Goal: Task Accomplishment & Management: Use online tool/utility

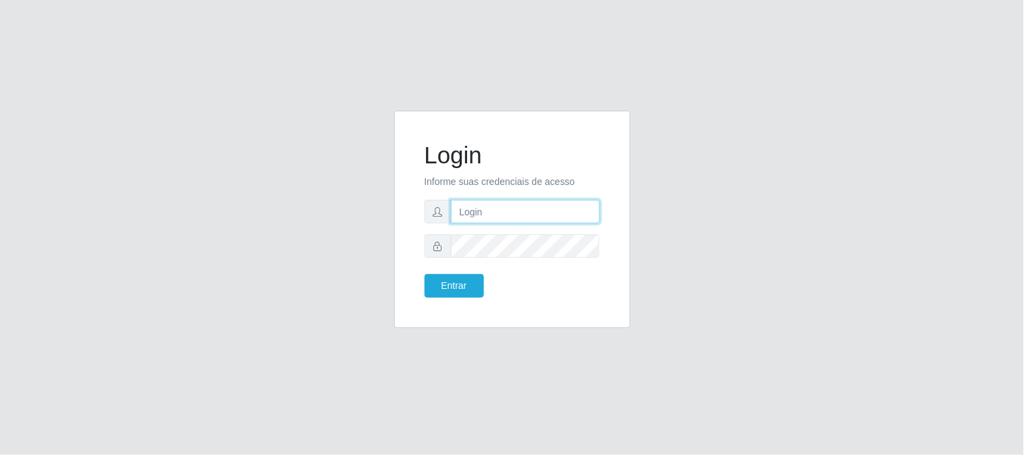
click at [542, 207] on input "text" at bounding box center [525, 212] width 149 height 24
type input "[EMAIL_ADDRESS][DOMAIN_NAME]"
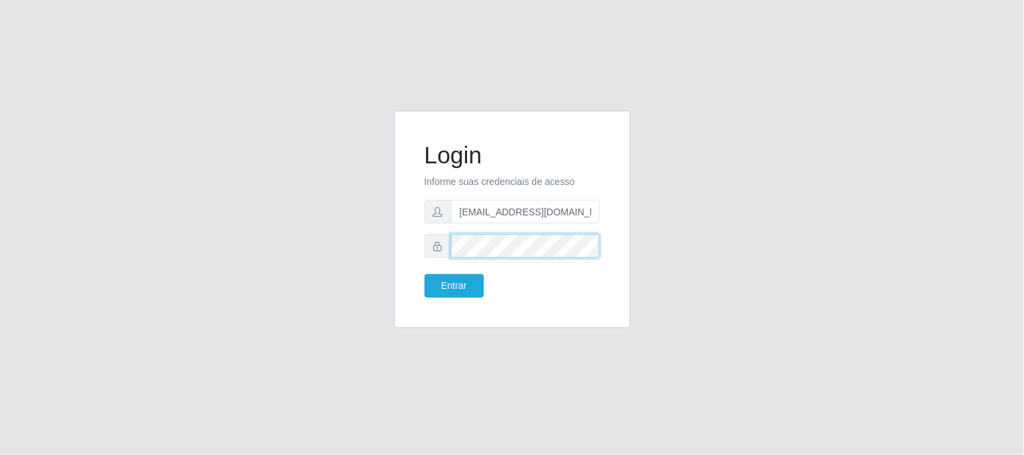
click at [425, 274] on button "Entrar" at bounding box center [454, 286] width 59 height 24
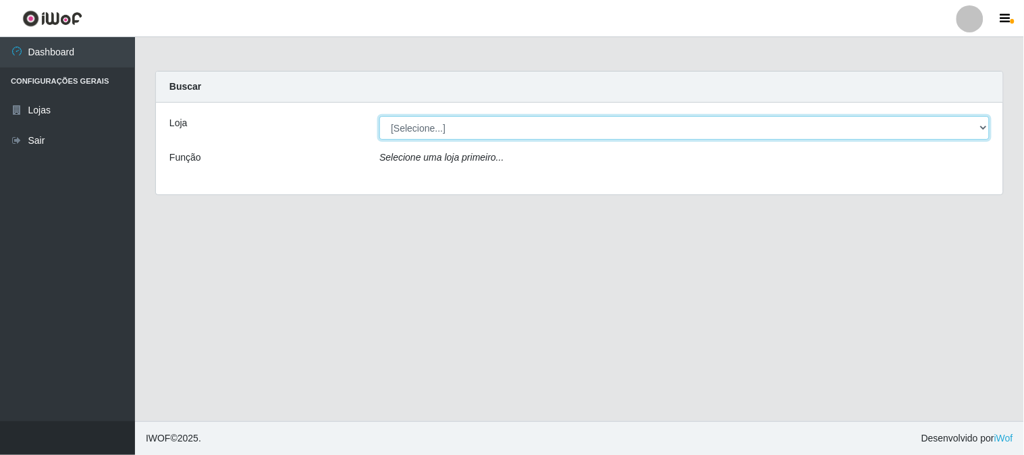
click at [559, 127] on select "[Selecione...] Queiroz Atacadão - [GEOGRAPHIC_DATA]" at bounding box center [684, 128] width 610 height 24
select select "464"
click at [379, 116] on select "[Selecione...] Queiroz Atacadão - [GEOGRAPHIC_DATA]" at bounding box center [684, 128] width 610 height 24
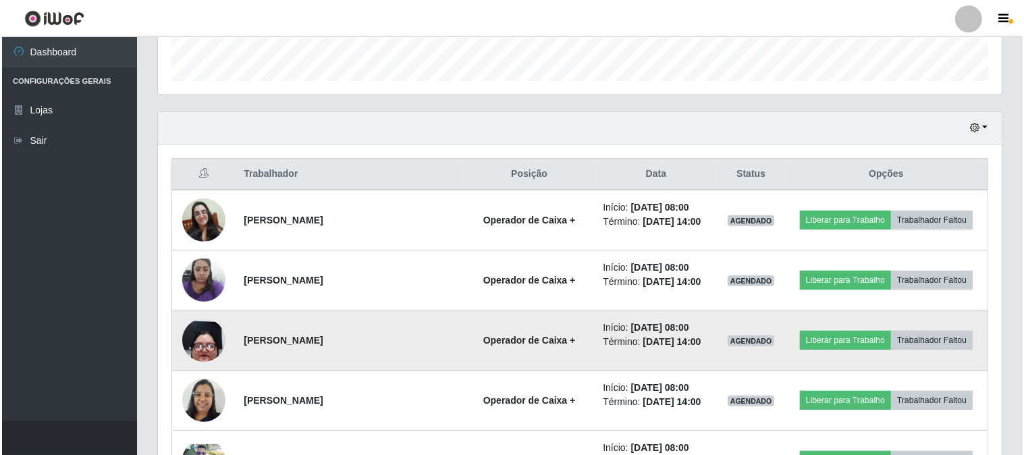
scroll to position [450, 0]
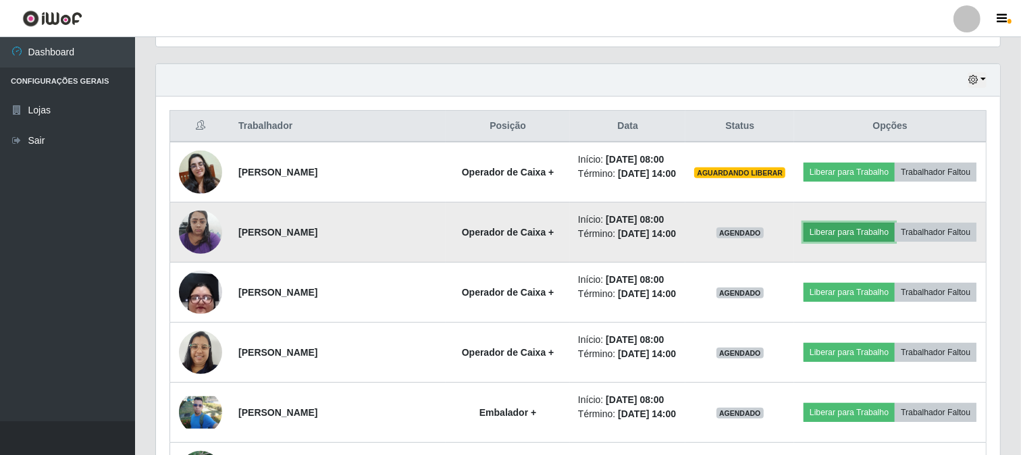
click at [865, 232] on button "Liberar para Trabalho" at bounding box center [848, 232] width 91 height 19
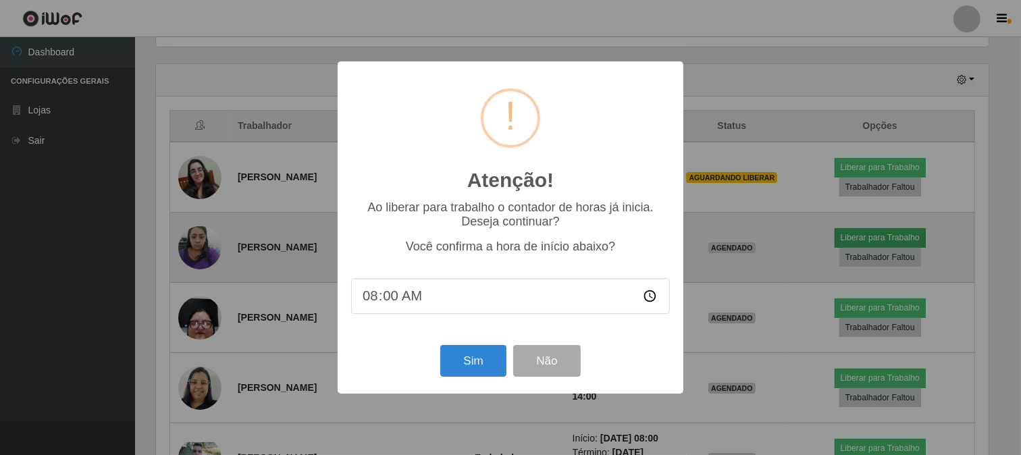
scroll to position [279, 835]
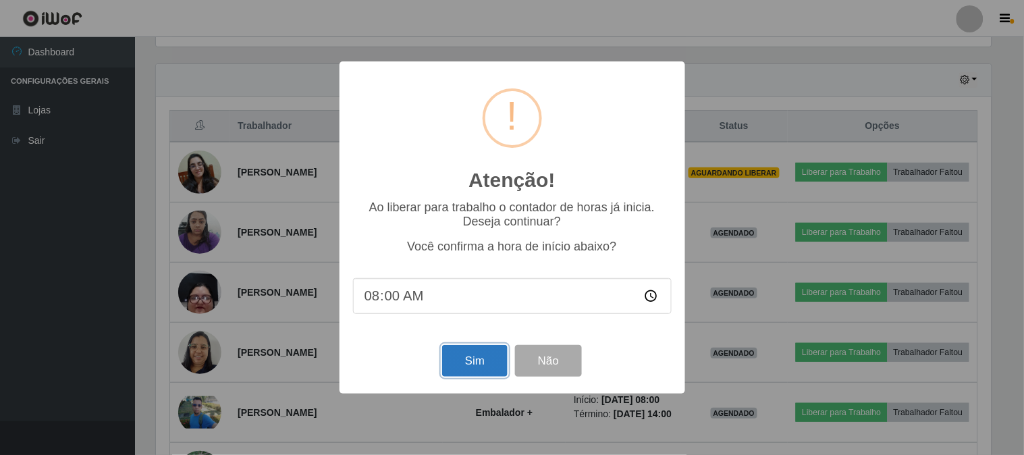
click at [487, 355] on button "Sim" at bounding box center [474, 361] width 65 height 32
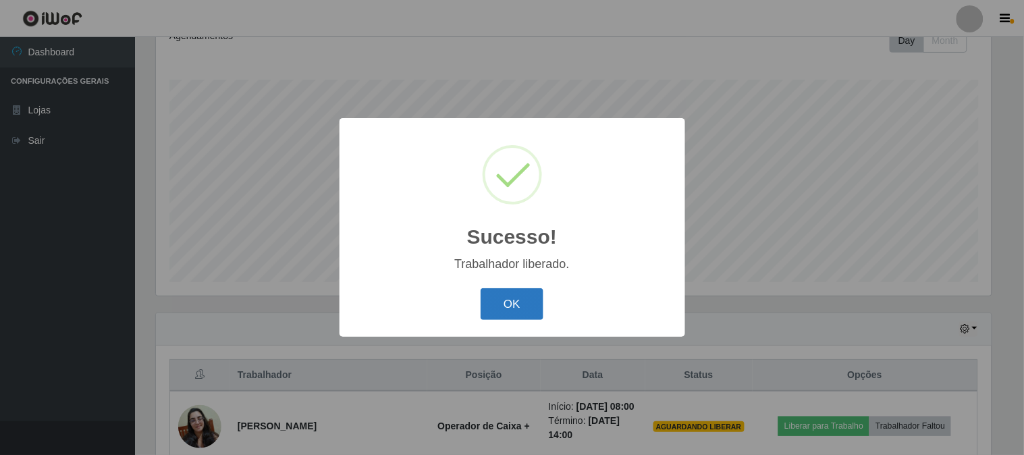
click at [516, 307] on button "OK" at bounding box center [512, 304] width 63 height 32
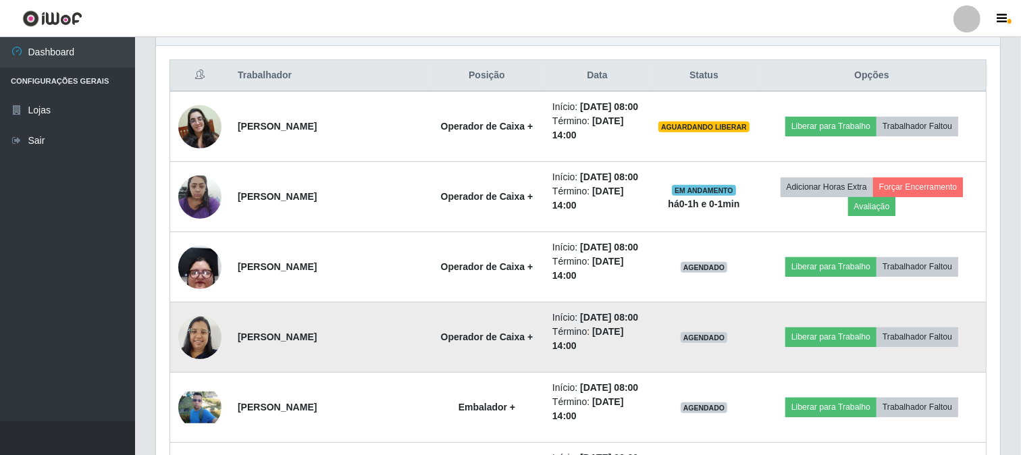
scroll to position [501, 0]
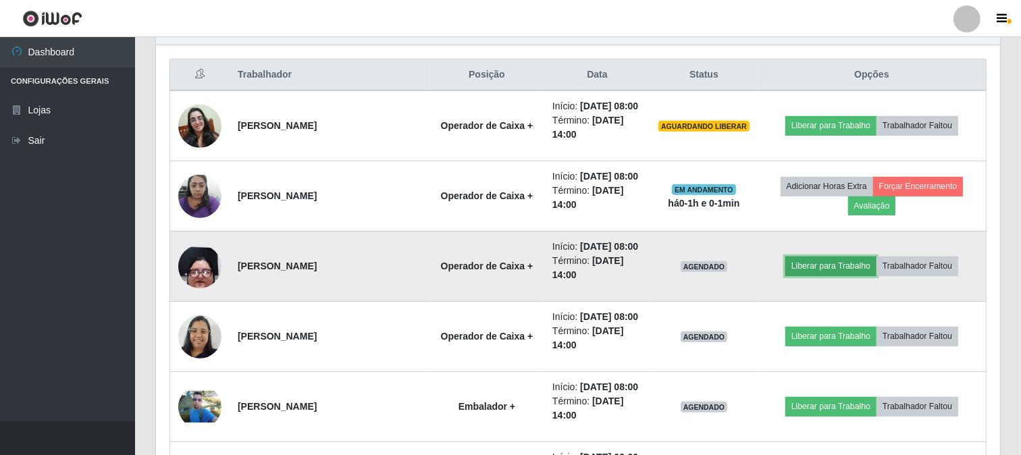
click at [848, 270] on button "Liberar para Trabalho" at bounding box center [830, 266] width 91 height 19
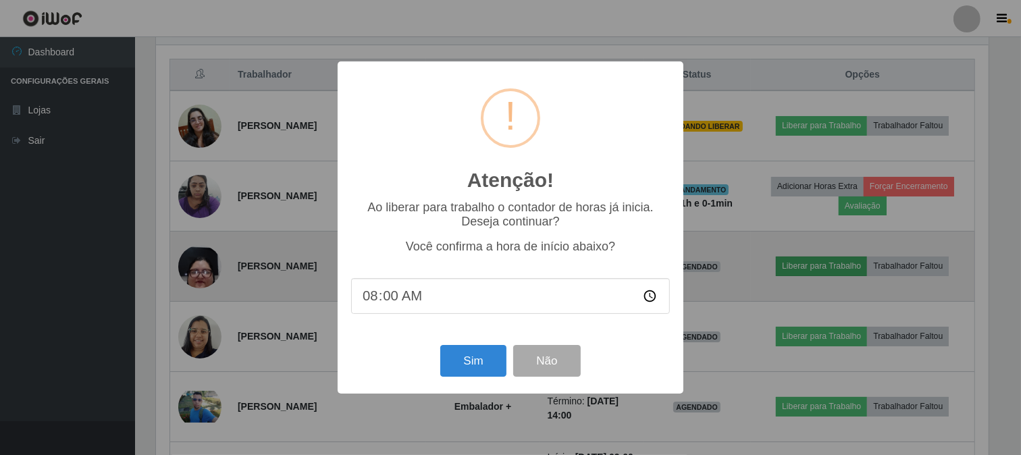
scroll to position [279, 835]
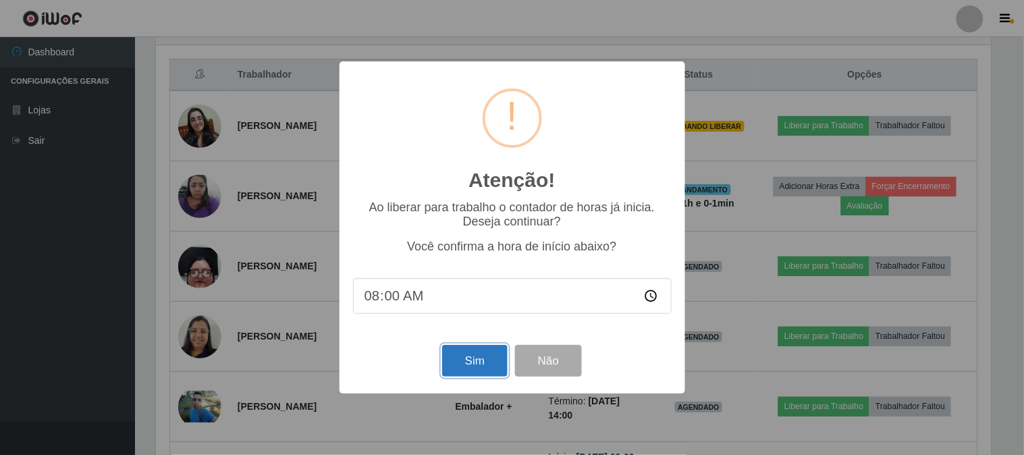
click at [462, 365] on button "Sim" at bounding box center [474, 361] width 65 height 32
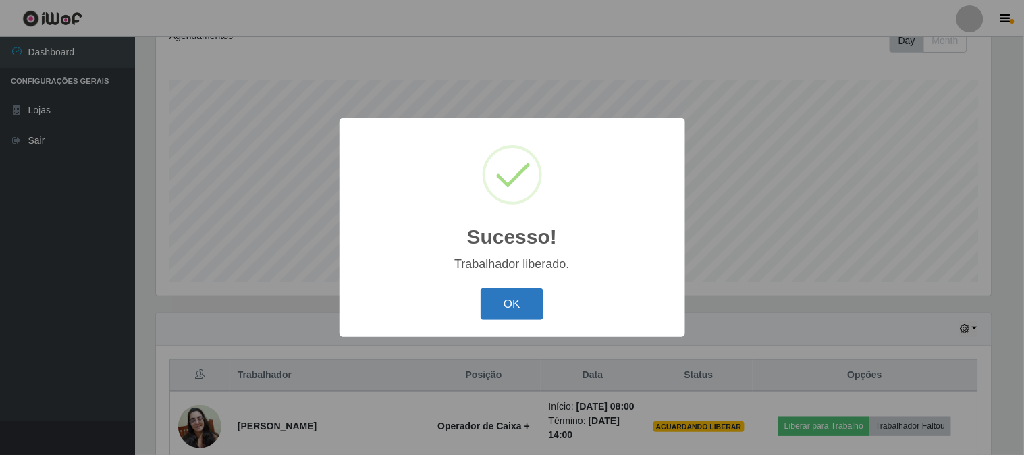
click at [518, 298] on button "OK" at bounding box center [512, 304] width 63 height 32
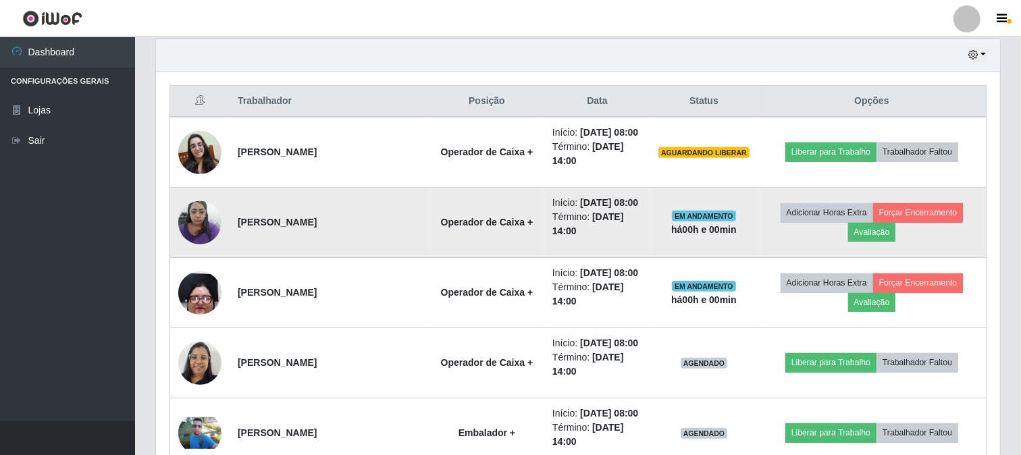
scroll to position [501, 0]
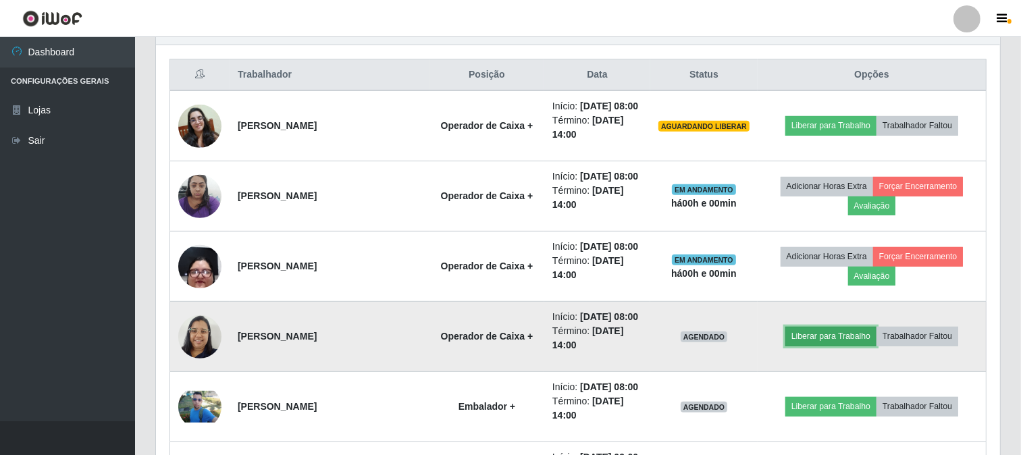
click at [838, 338] on button "Liberar para Trabalho" at bounding box center [830, 336] width 91 height 19
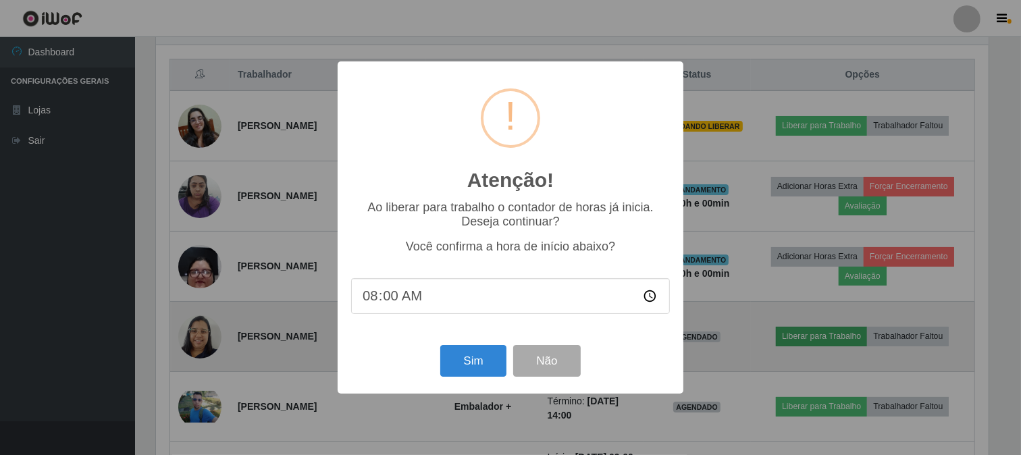
scroll to position [279, 835]
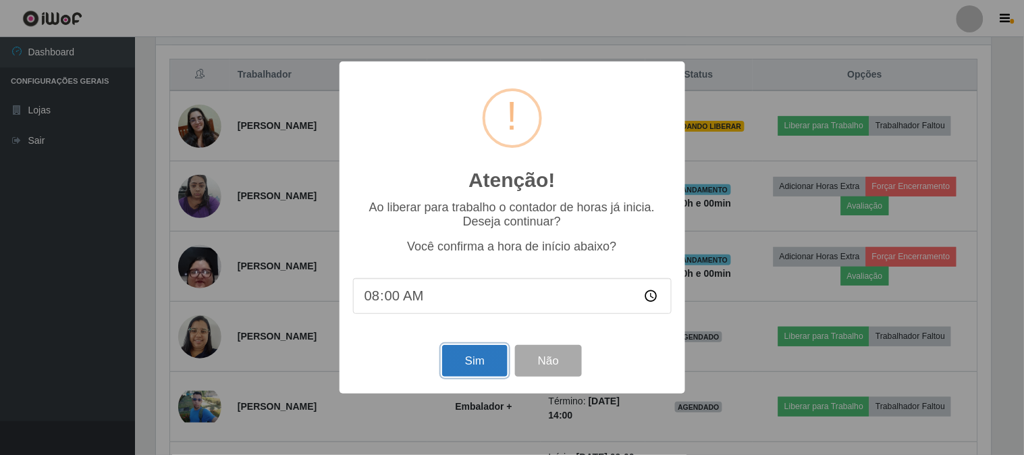
click at [493, 361] on button "Sim" at bounding box center [474, 361] width 65 height 32
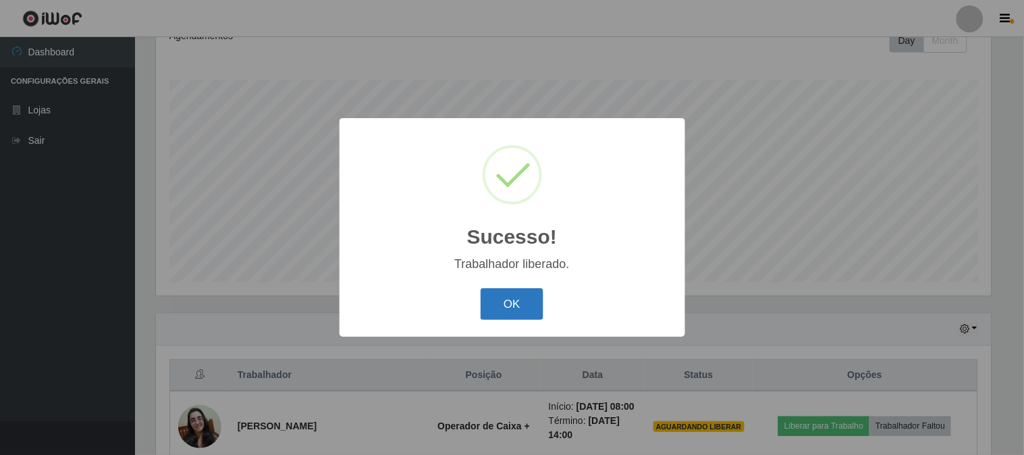
click at [493, 308] on button "OK" at bounding box center [512, 304] width 63 height 32
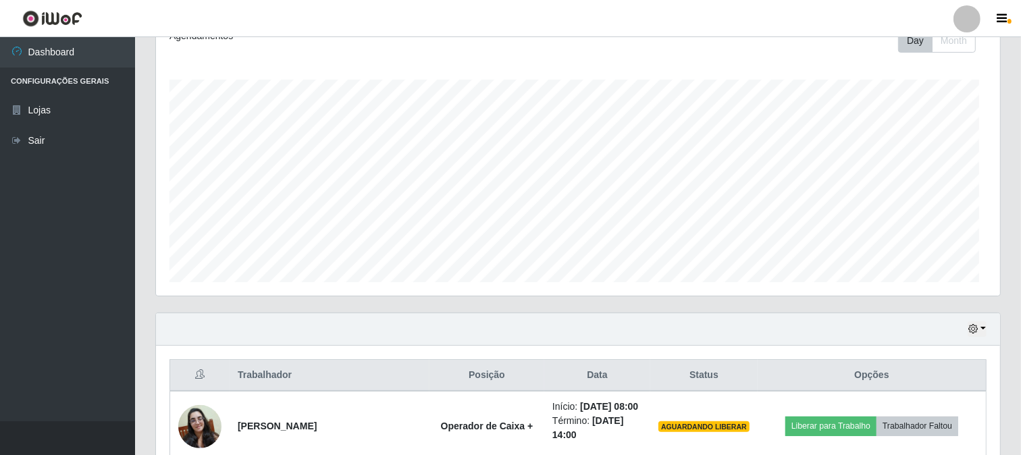
scroll to position [279, 844]
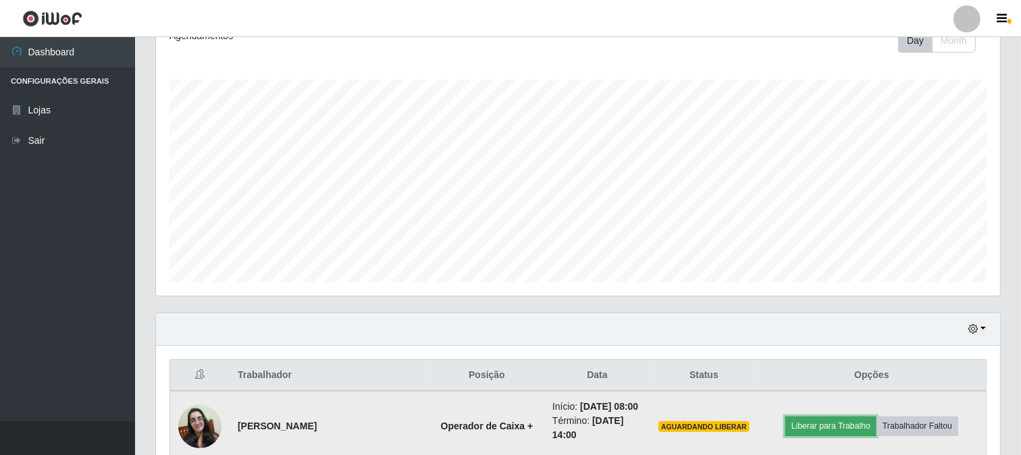
click at [833, 421] on button "Liberar para Trabalho" at bounding box center [830, 425] width 91 height 19
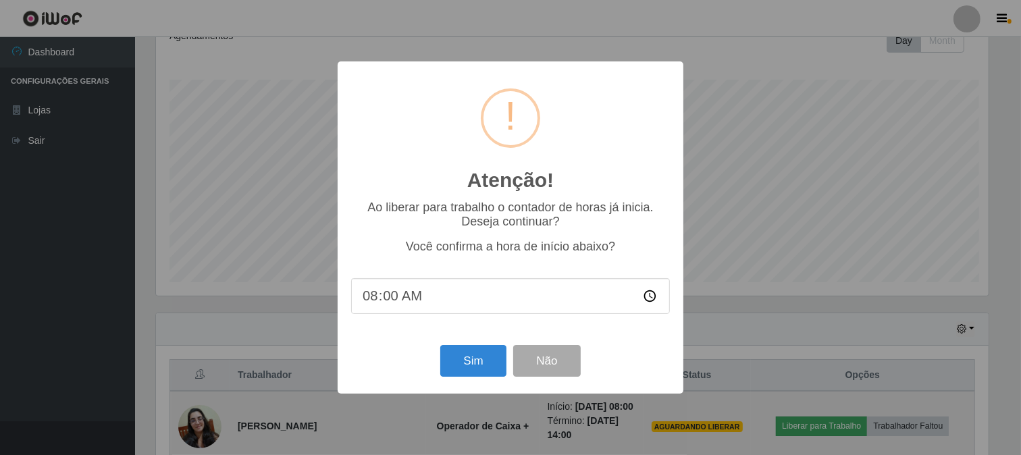
scroll to position [279, 835]
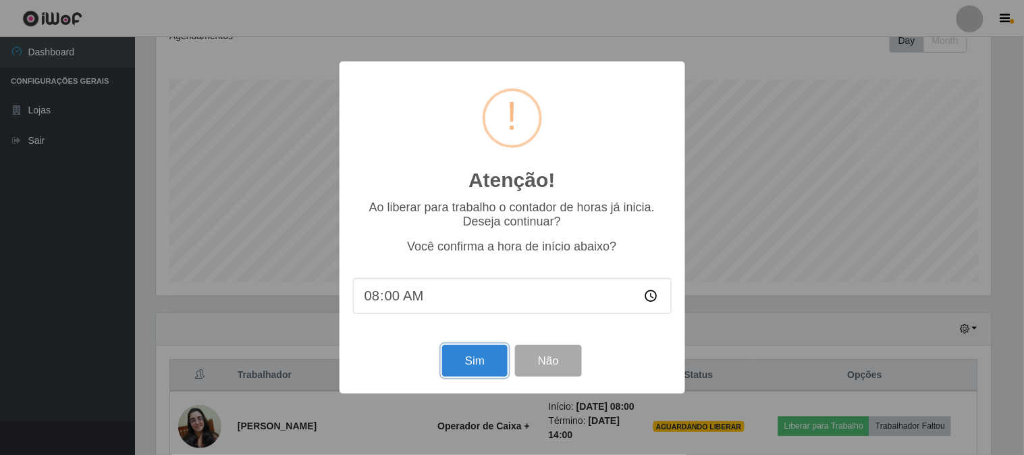
click at [474, 375] on button "Sim" at bounding box center [474, 361] width 65 height 32
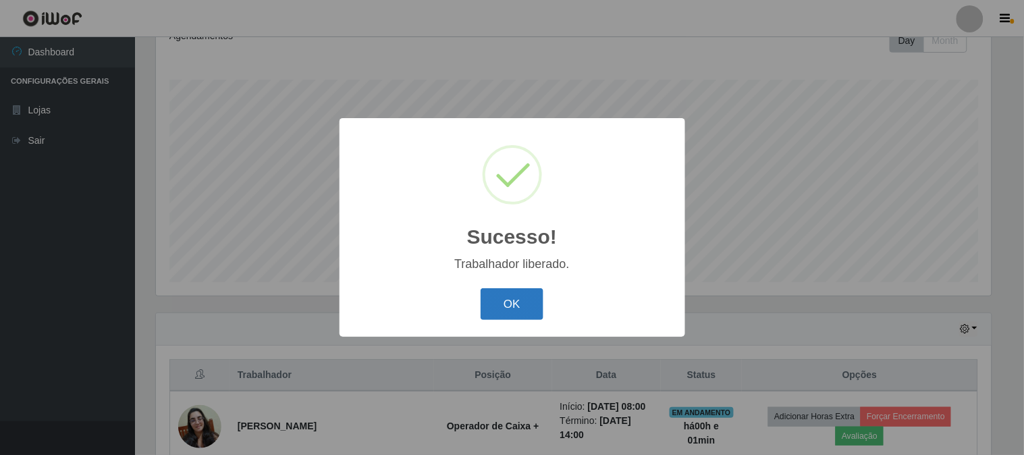
click at [491, 298] on button "OK" at bounding box center [512, 304] width 63 height 32
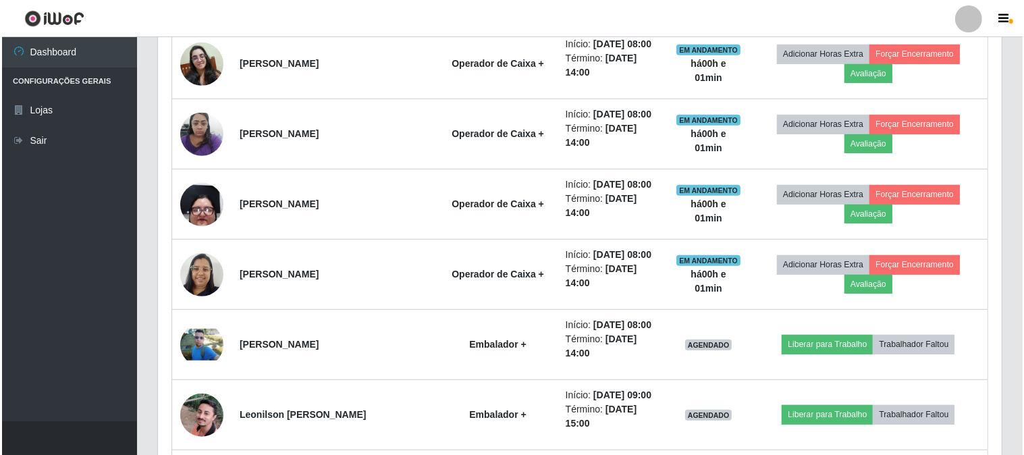
scroll to position [576, 0]
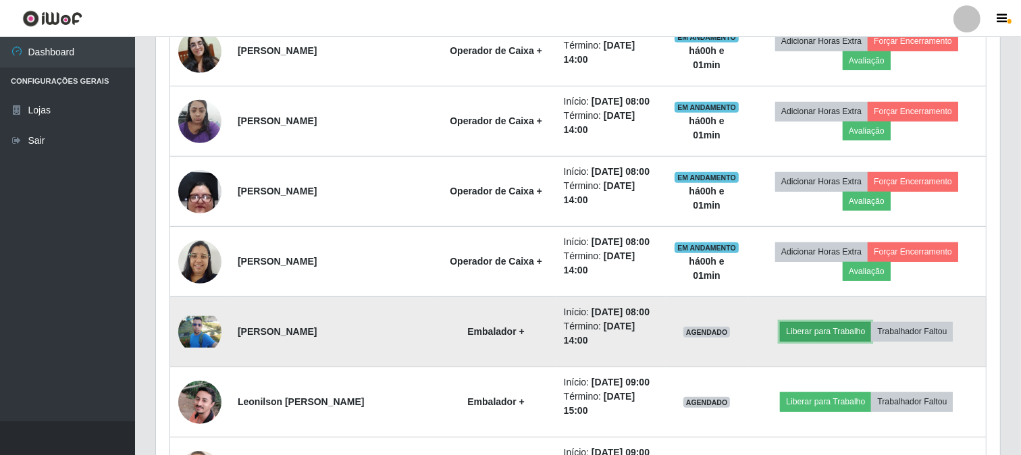
click at [852, 334] on button "Liberar para Trabalho" at bounding box center [825, 331] width 91 height 19
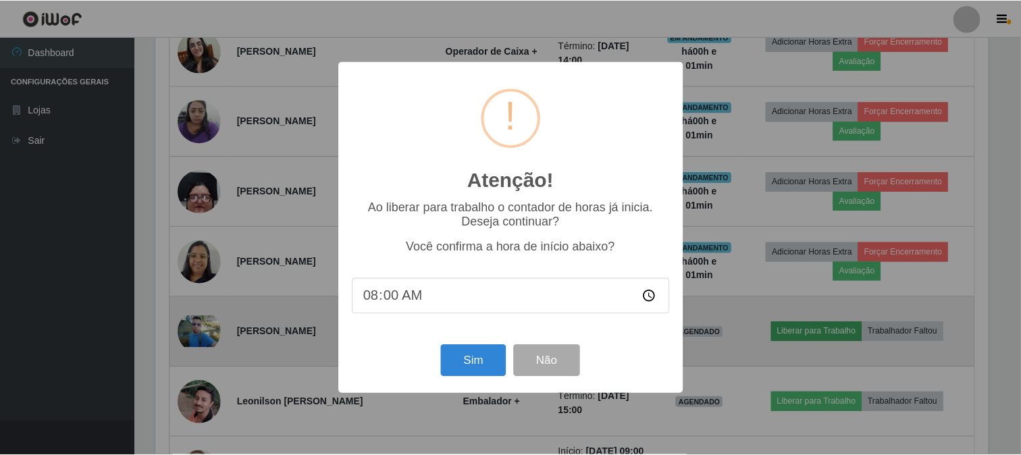
scroll to position [279, 835]
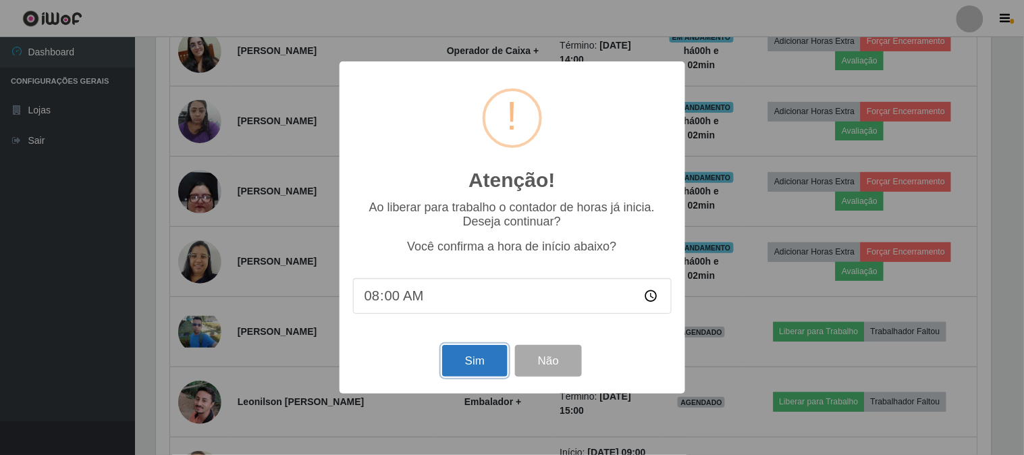
click at [467, 366] on button "Sim" at bounding box center [474, 361] width 65 height 32
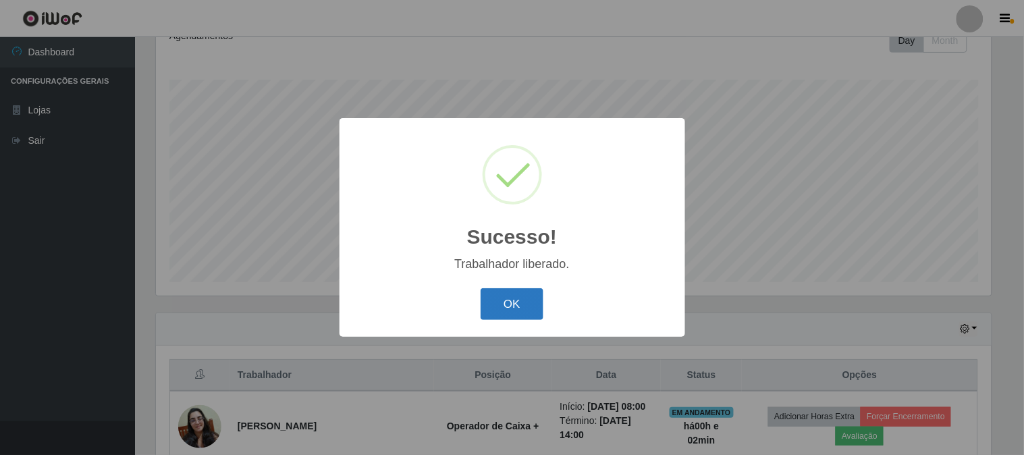
click at [521, 304] on button "OK" at bounding box center [512, 304] width 63 height 32
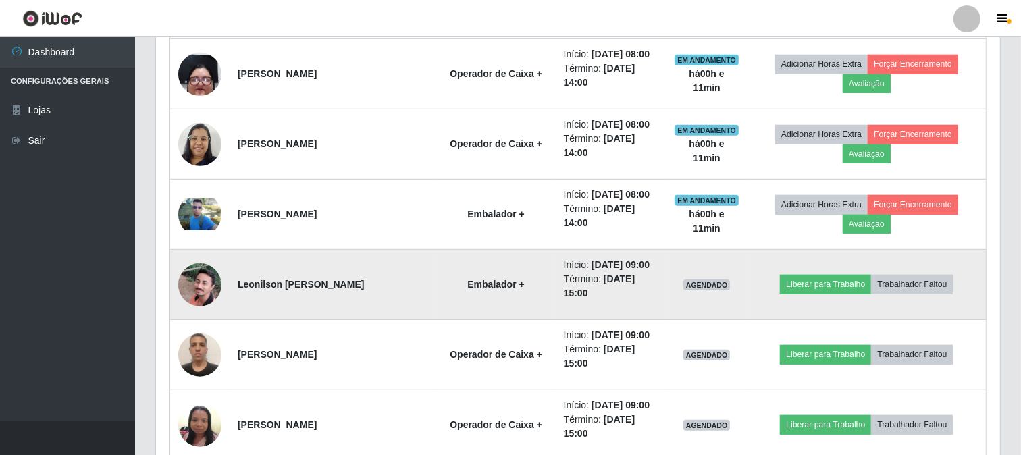
scroll to position [720, 0]
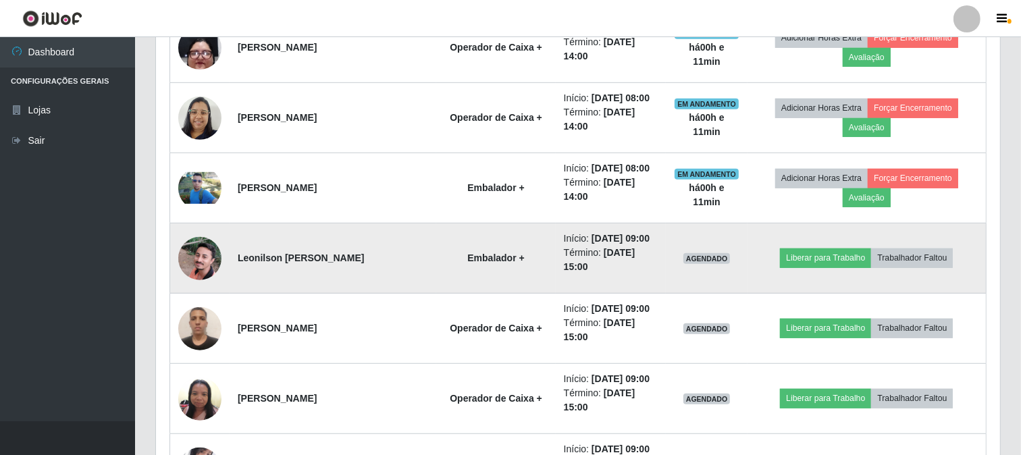
click at [198, 259] on img at bounding box center [199, 258] width 43 height 86
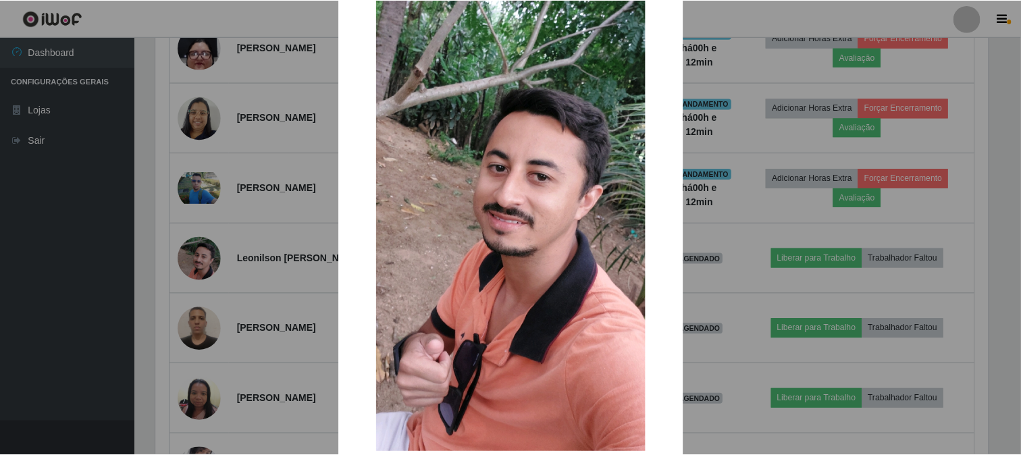
scroll to position [0, 0]
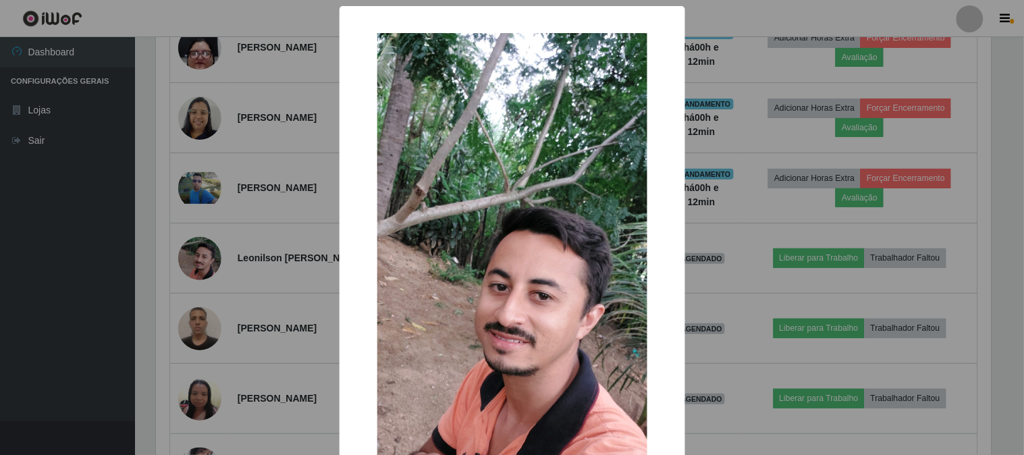
click at [28, 246] on div "× OK Cancel" at bounding box center [512, 227] width 1024 height 455
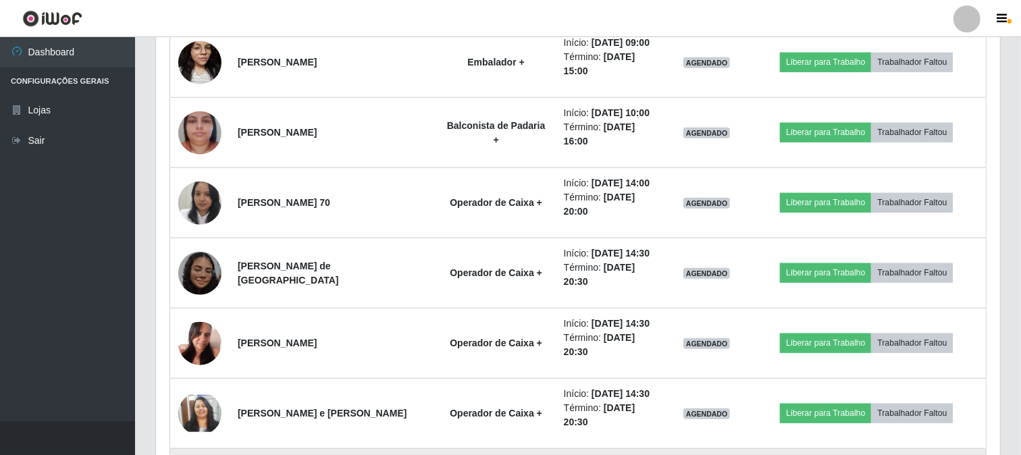
scroll to position [1170, 0]
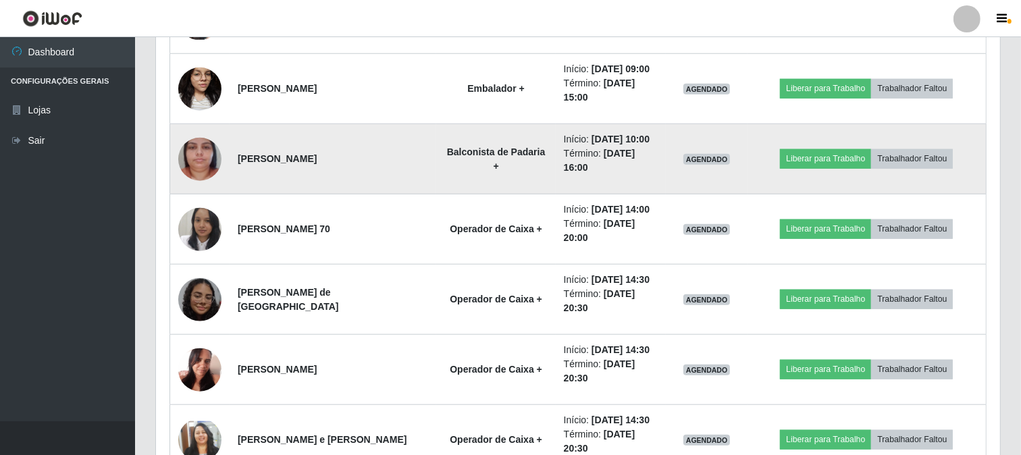
click at [211, 155] on img at bounding box center [199, 159] width 43 height 77
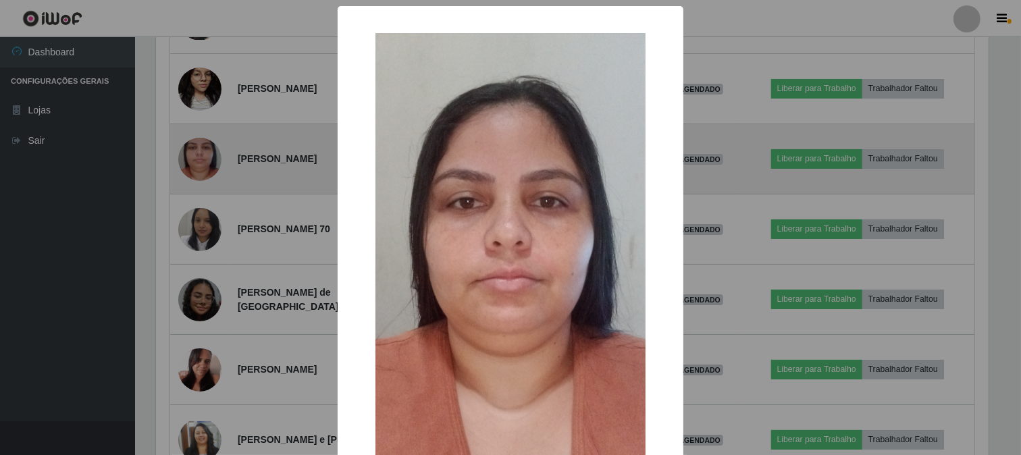
scroll to position [279, 835]
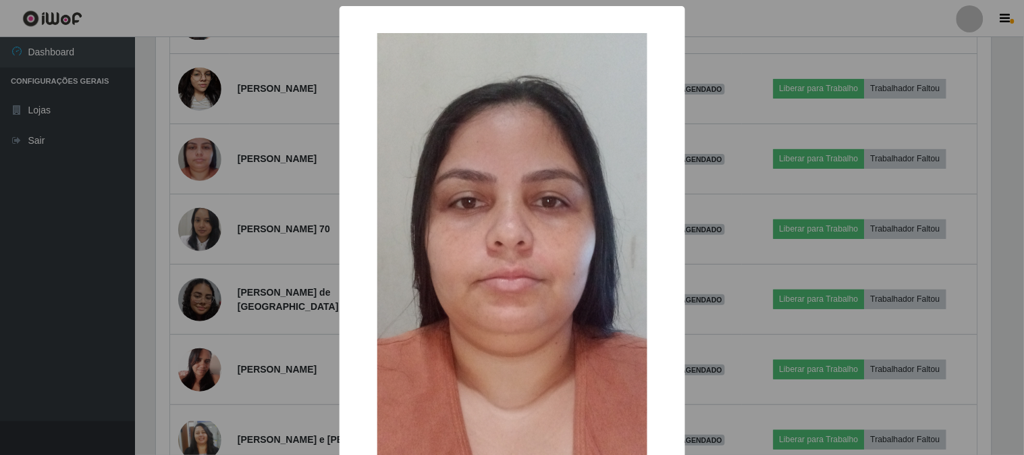
click at [226, 167] on div "× OK Cancel" at bounding box center [512, 227] width 1024 height 455
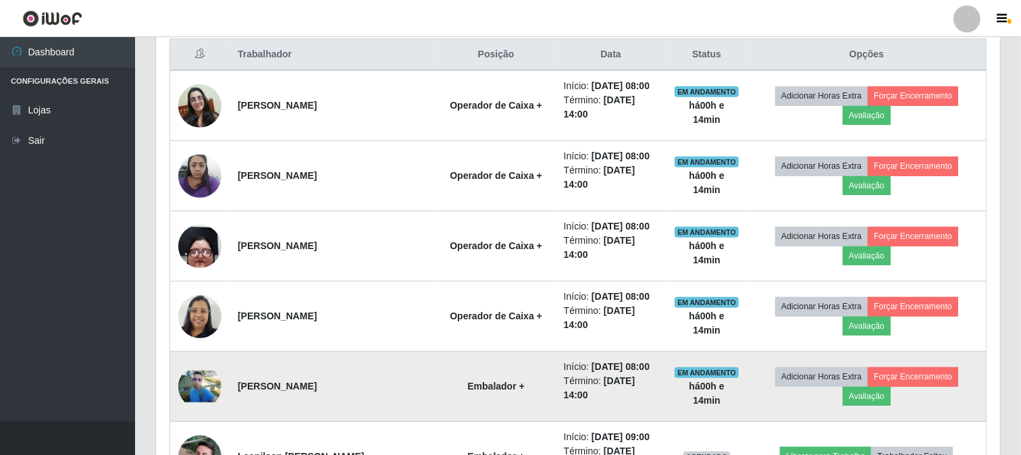
scroll to position [495, 0]
